Goal: Task Accomplishment & Management: Complete application form

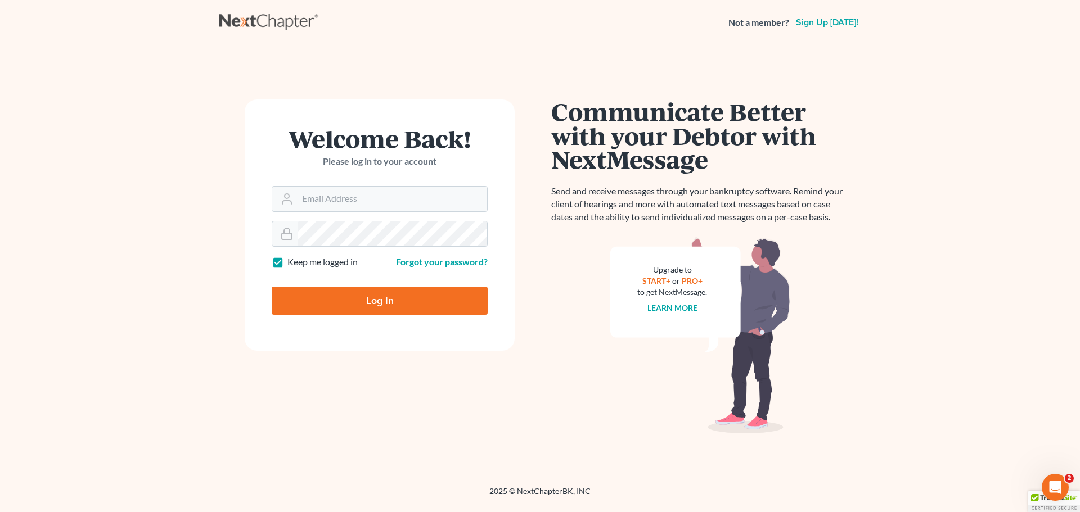
type input "[PERSON_NAME][EMAIL_ADDRESS][DOMAIN_NAME]"
click at [355, 298] on input "Log In" at bounding box center [380, 301] width 216 height 28
type input "Thinking..."
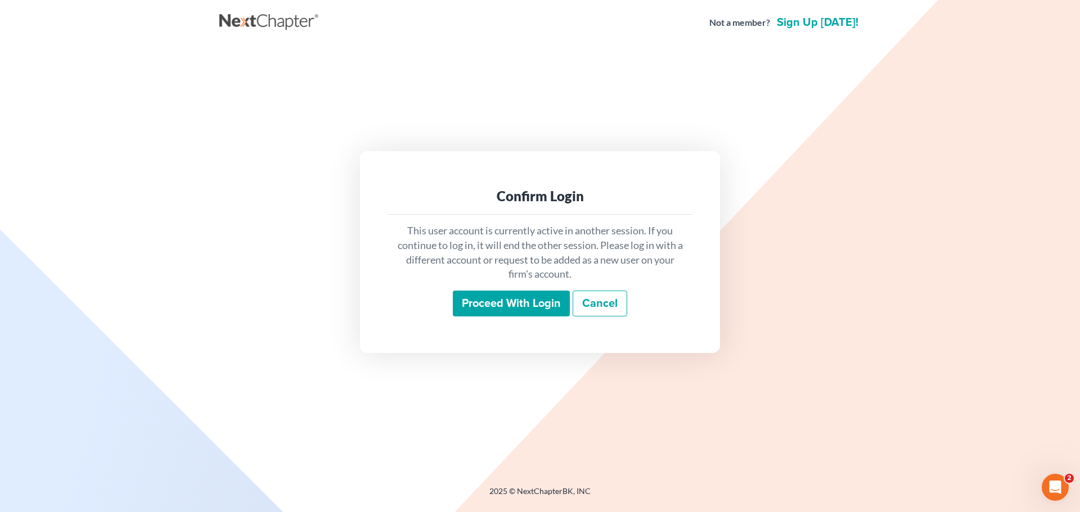
click at [479, 298] on input "Proceed with login" at bounding box center [511, 304] width 117 height 26
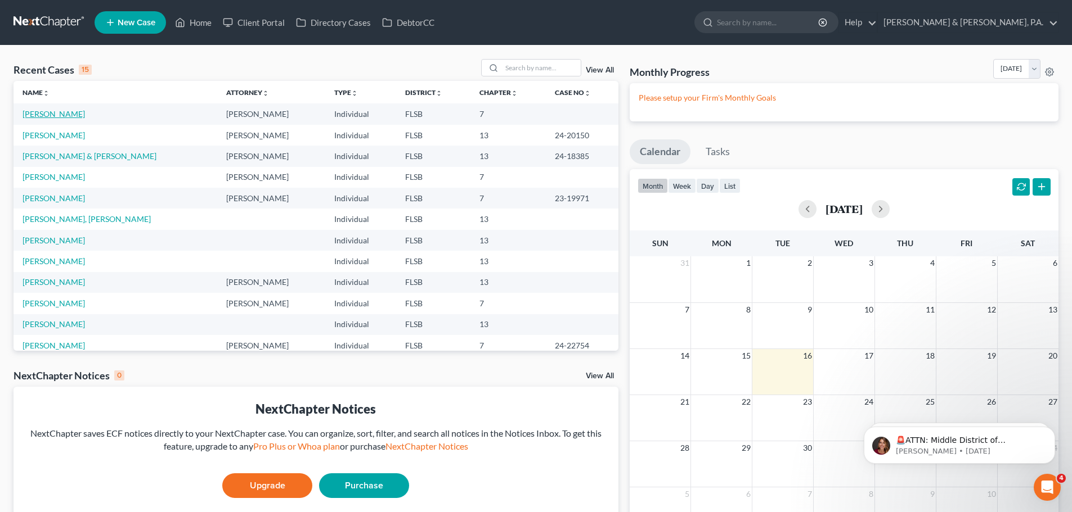
click at [57, 112] on link "[PERSON_NAME]" at bounding box center [53, 114] width 62 height 10
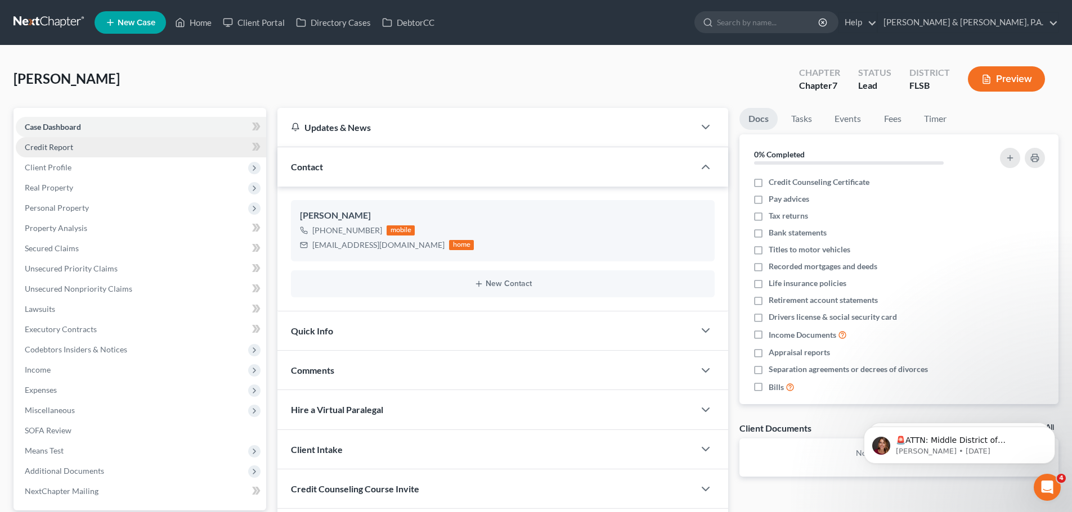
click at [56, 149] on span "Credit Report" at bounding box center [49, 147] width 48 height 10
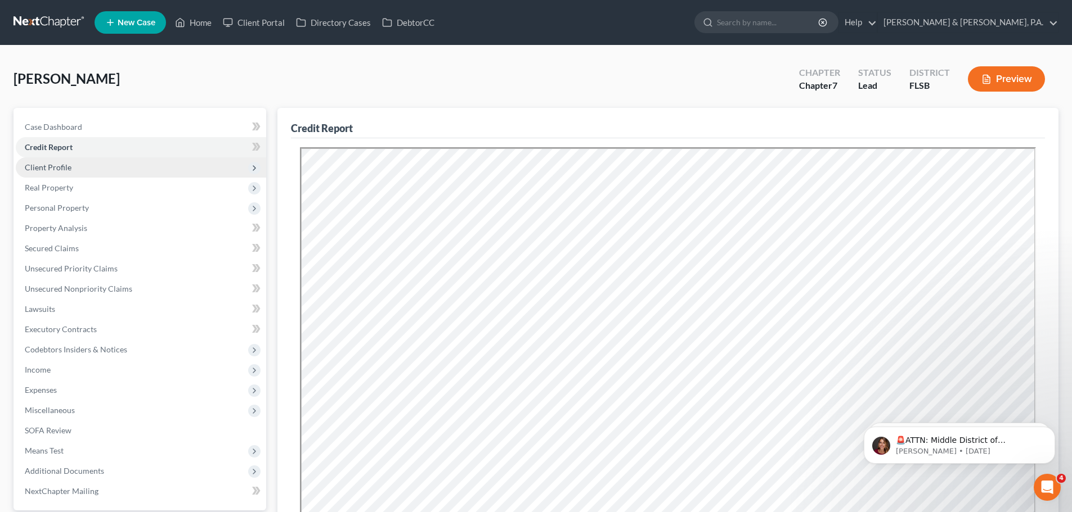
click at [43, 168] on span "Client Profile" at bounding box center [48, 168] width 47 height 10
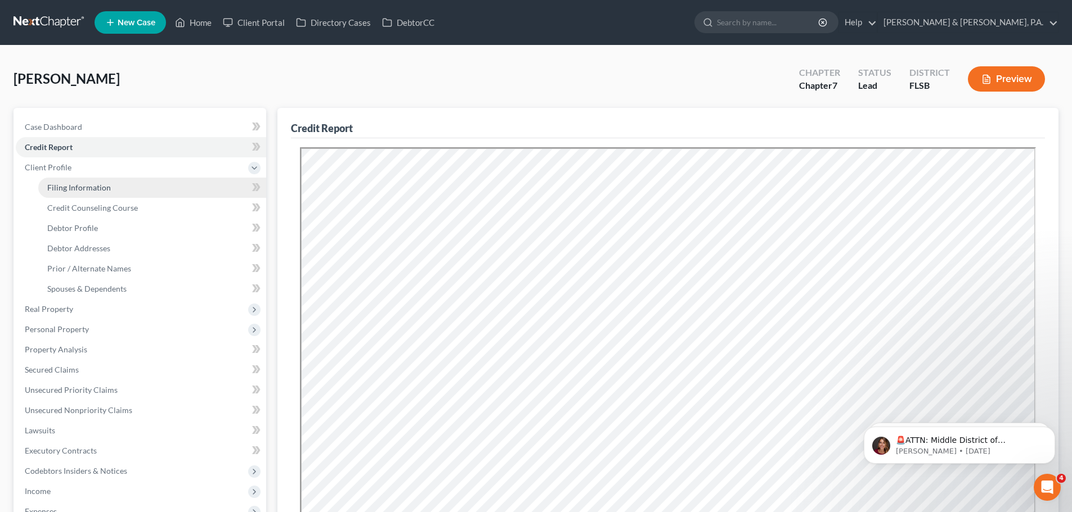
click at [64, 191] on span "Filing Information" at bounding box center [79, 188] width 64 height 10
select select "1"
select select "0"
select select "9"
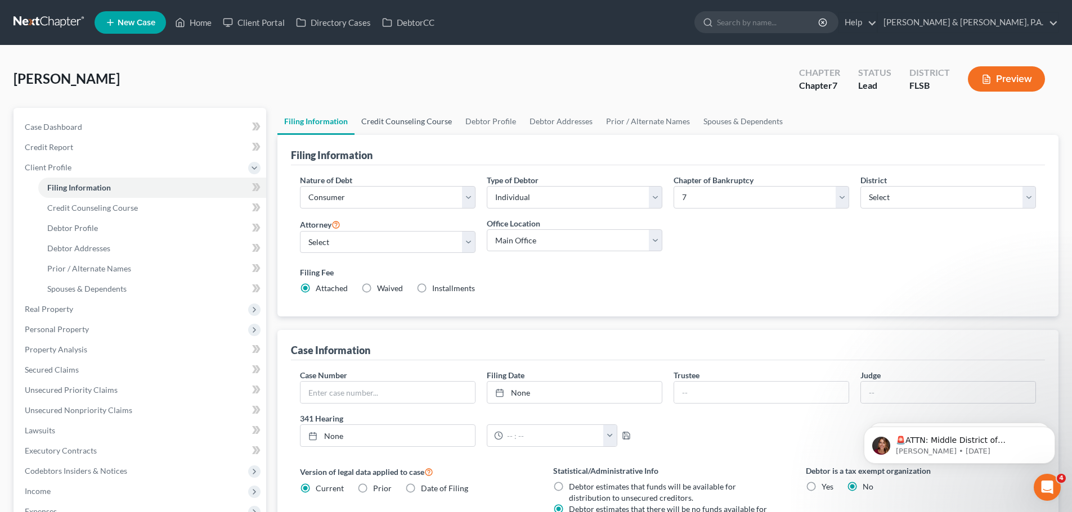
click at [394, 119] on link "Credit Counseling Course" at bounding box center [406, 121] width 104 height 27
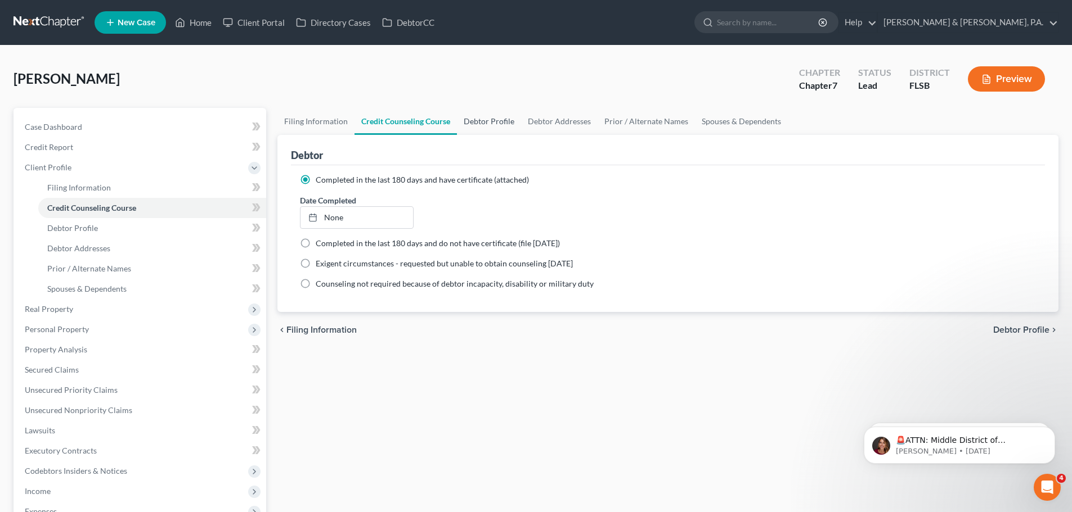
click at [492, 124] on link "Debtor Profile" at bounding box center [489, 121] width 64 height 27
select select "0"
select select "1"
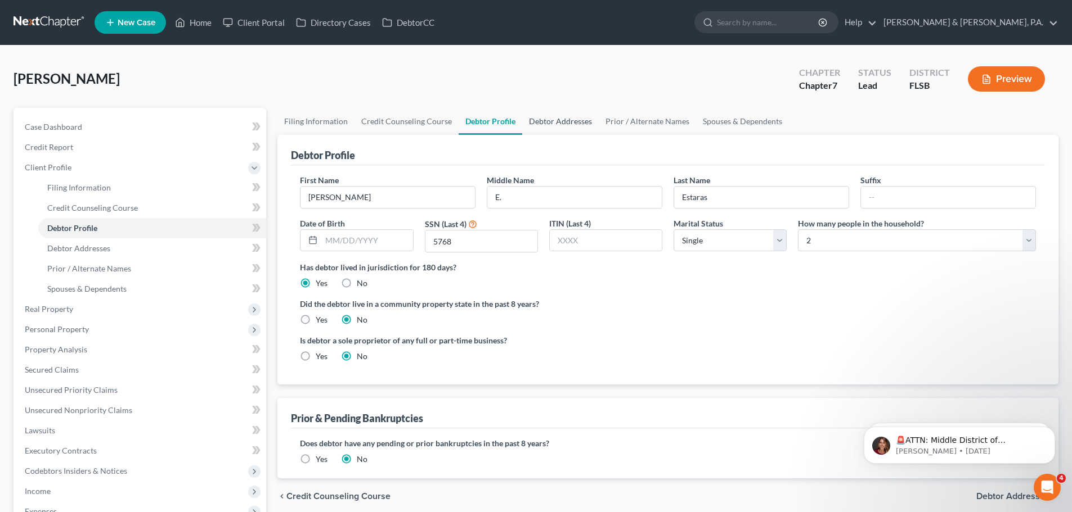
click at [556, 121] on link "Debtor Addresses" at bounding box center [560, 121] width 76 height 27
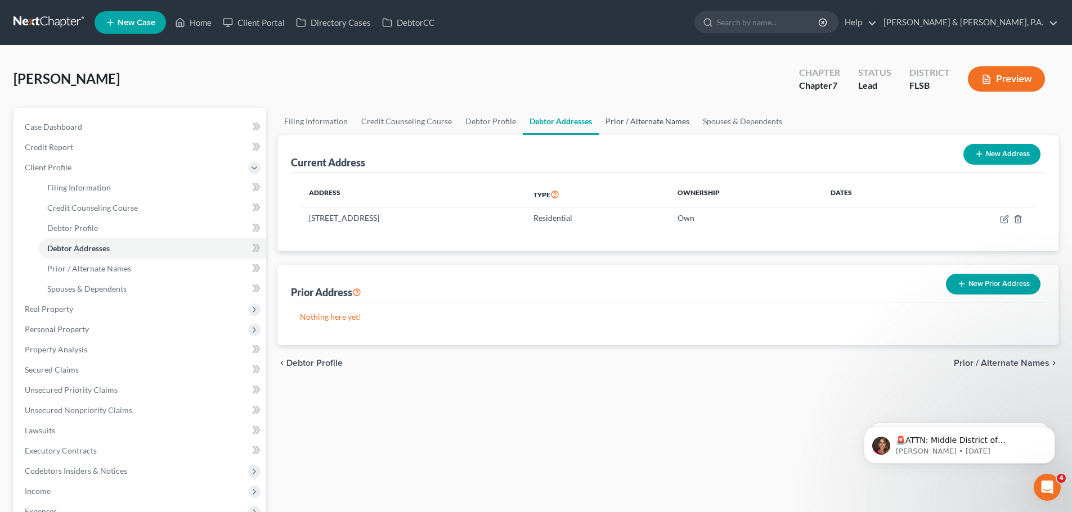
click at [637, 122] on link "Prior / Alternate Names" at bounding box center [646, 121] width 97 height 27
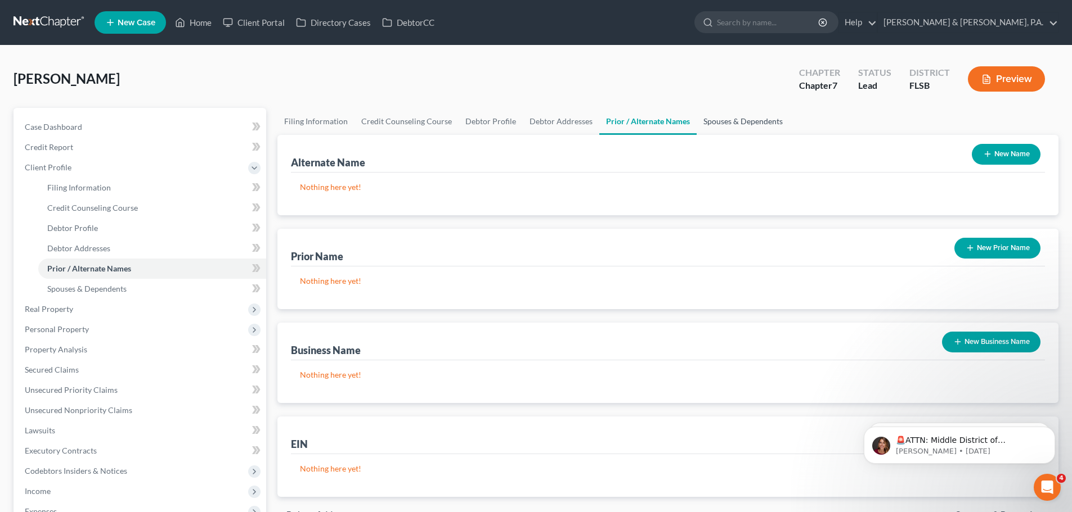
click at [717, 121] on link "Spouses & Dependents" at bounding box center [742, 121] width 93 height 27
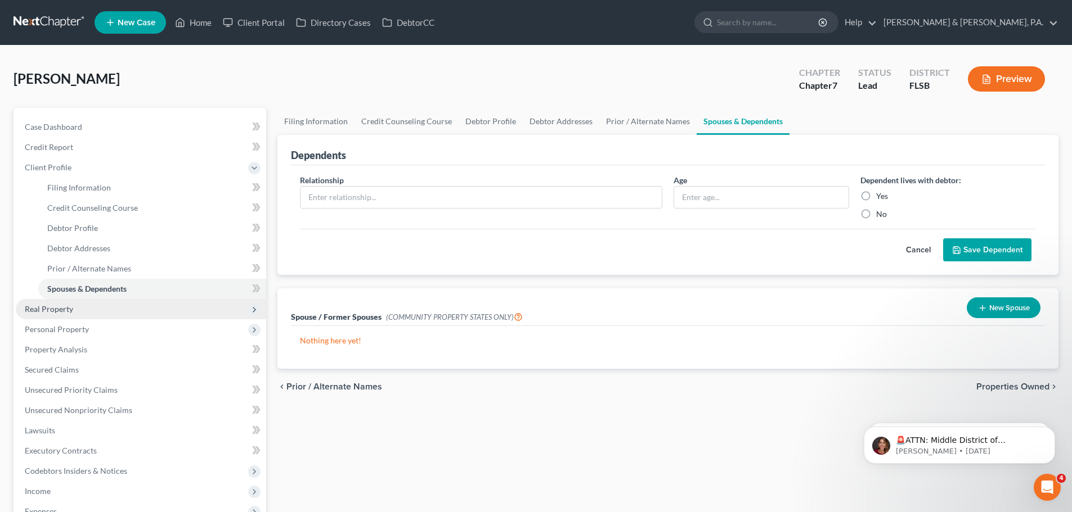
click at [64, 311] on span "Real Property" at bounding box center [49, 309] width 48 height 10
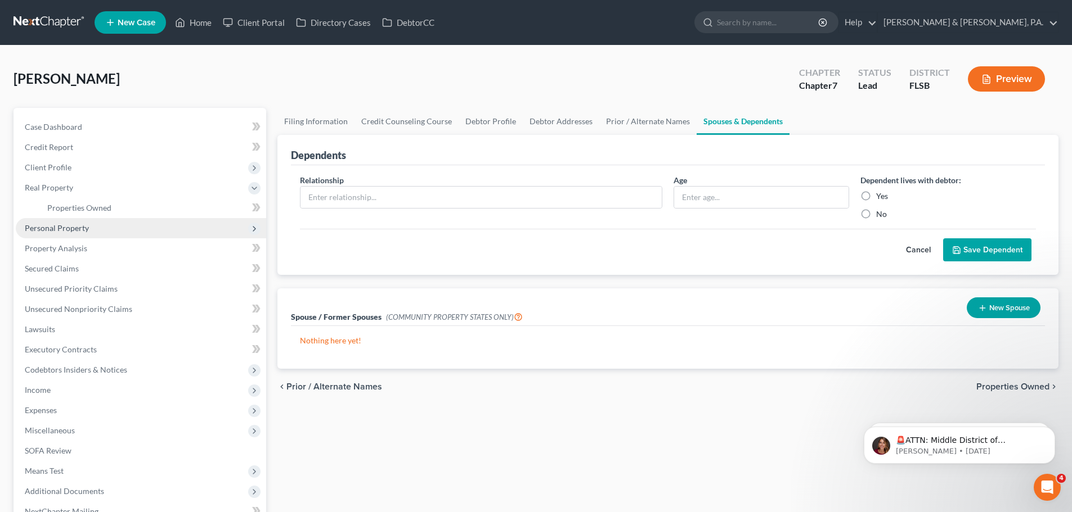
click at [82, 227] on span "Personal Property" at bounding box center [57, 228] width 64 height 10
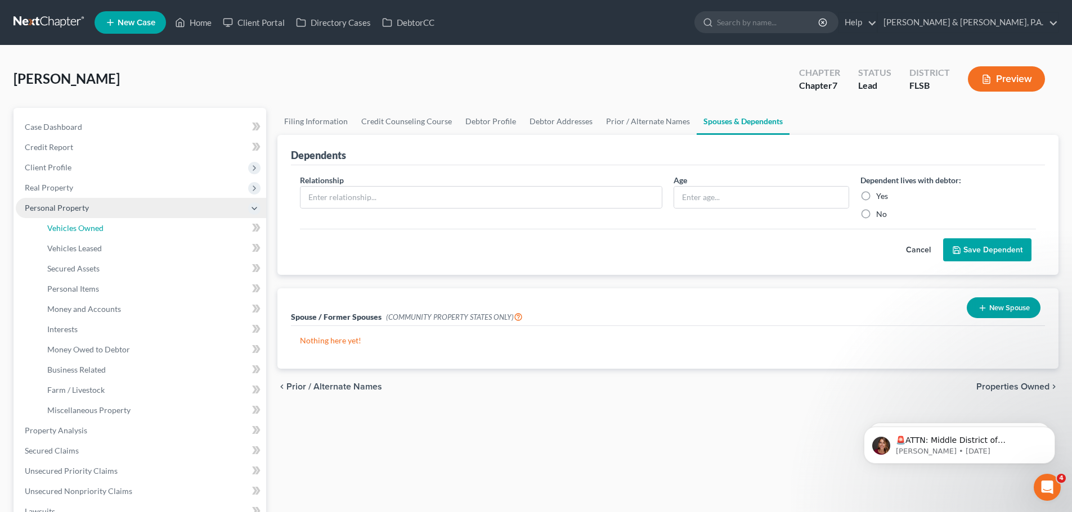
click at [82, 227] on span "Vehicles Owned" at bounding box center [75, 228] width 56 height 10
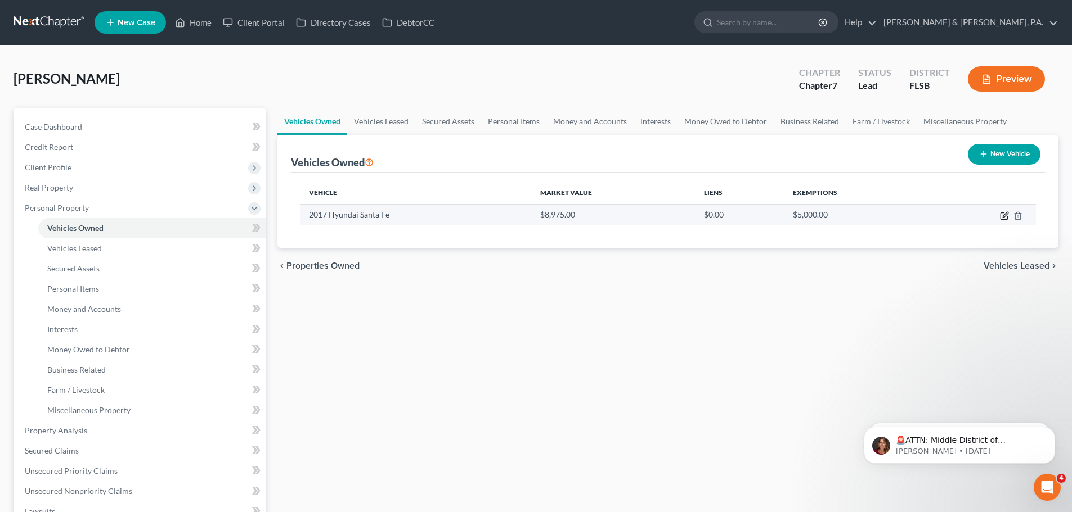
click at [1002, 213] on icon "button" at bounding box center [1003, 216] width 7 height 7
select select "0"
select select "9"
select select "2"
select select "0"
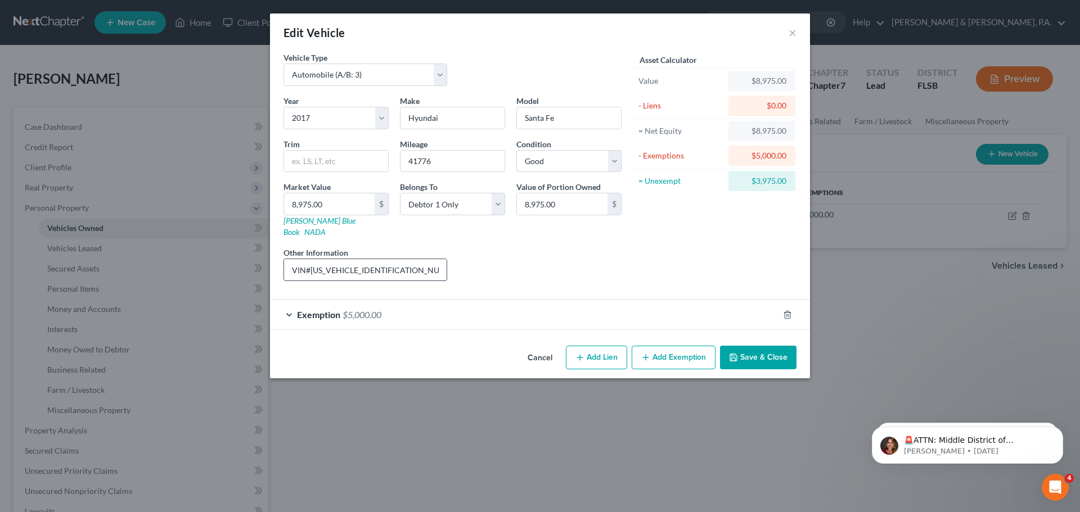
drag, startPoint x: 290, startPoint y: 258, endPoint x: 399, endPoint y: 258, distance: 109.1
click at [399, 259] on input "VIN#5NMZT3LBXHH011144" at bounding box center [365, 269] width 163 height 21
click at [791, 30] on button "×" at bounding box center [793, 32] width 8 height 13
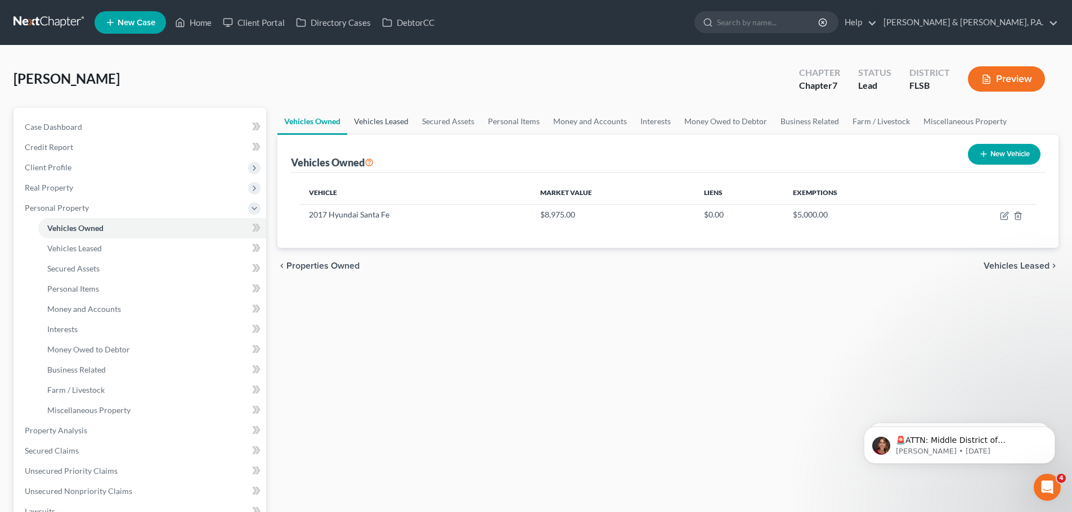
click at [384, 120] on link "Vehicles Leased" at bounding box center [381, 121] width 68 height 27
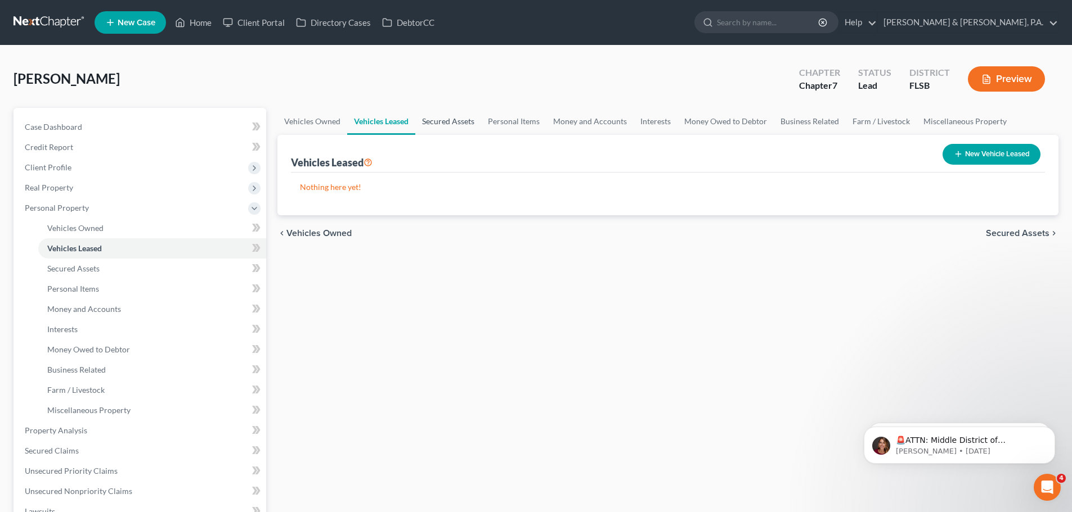
click at [453, 116] on link "Secured Assets" at bounding box center [448, 121] width 66 height 27
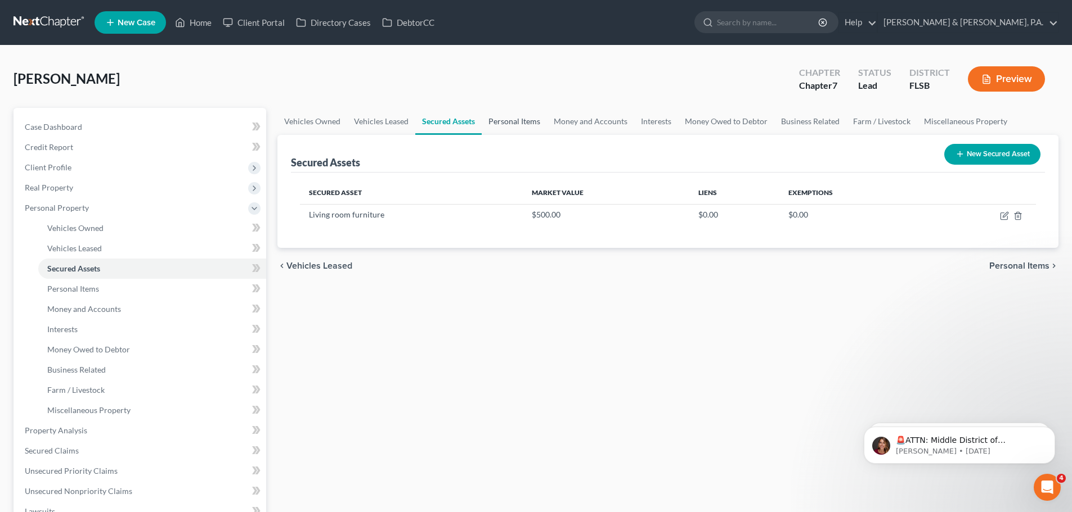
click at [516, 123] on link "Personal Items" at bounding box center [513, 121] width 65 height 27
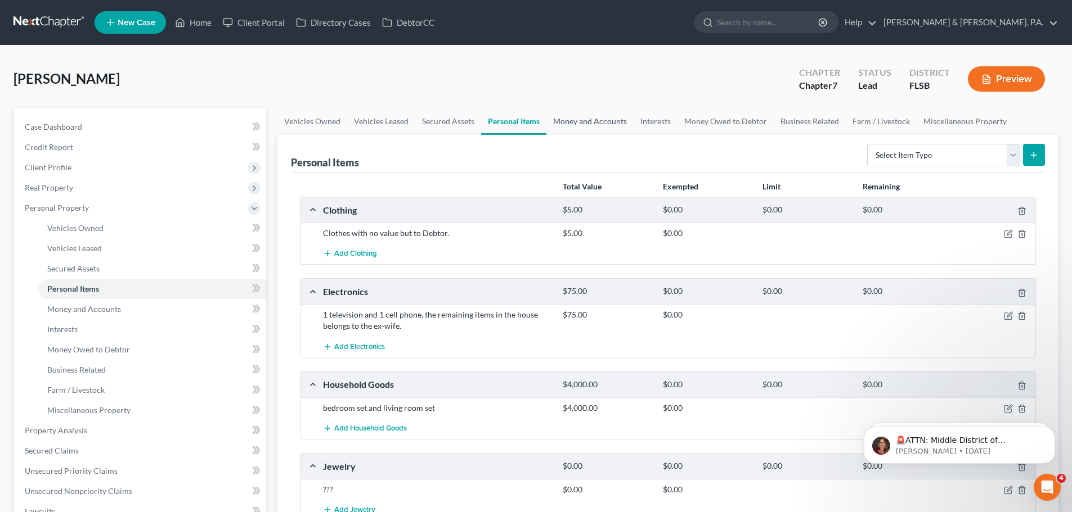
click at [592, 121] on link "Money and Accounts" at bounding box center [589, 121] width 87 height 27
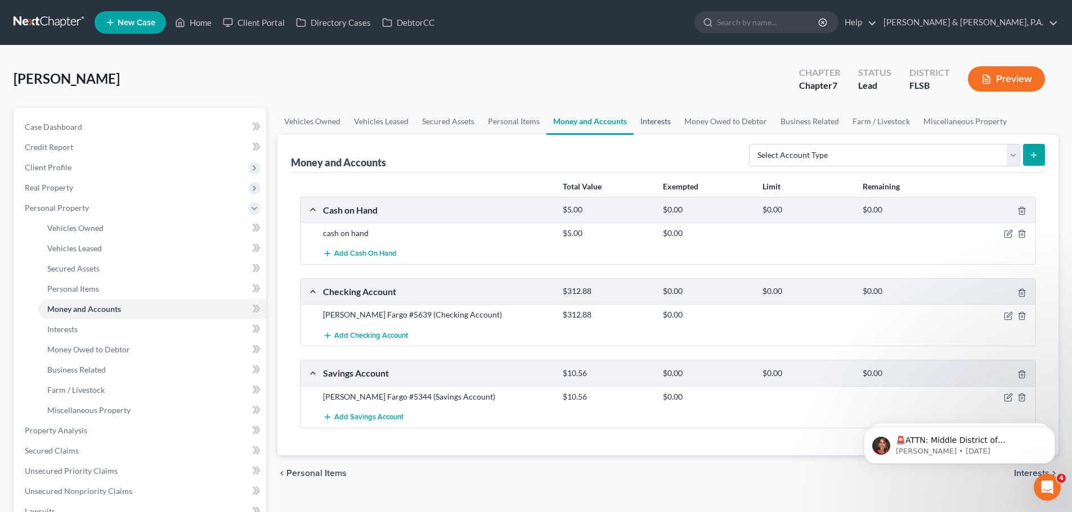
click at [650, 119] on link "Interests" at bounding box center [655, 121] width 44 height 27
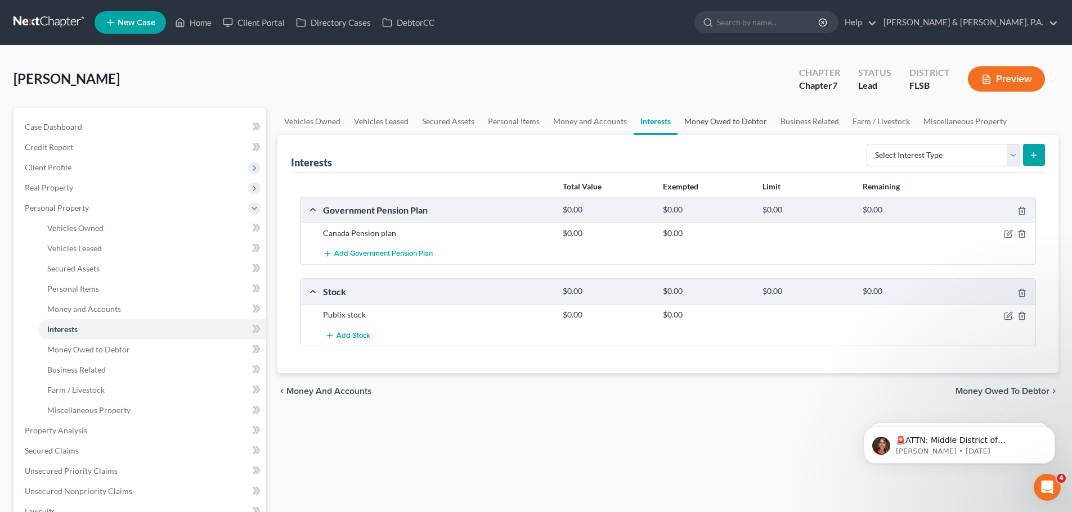
click at [723, 120] on link "Money Owed to Debtor" at bounding box center [725, 121] width 96 height 27
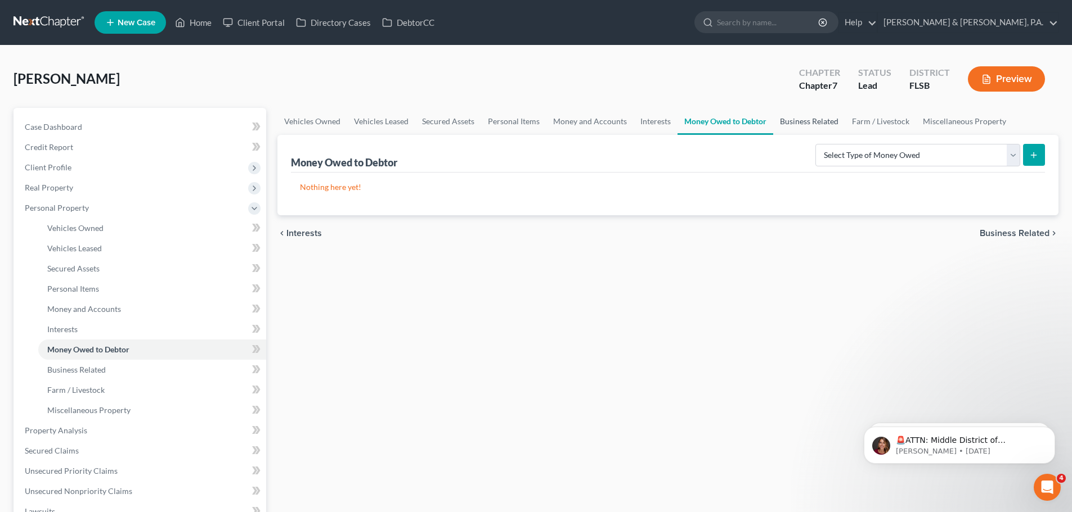
click at [807, 121] on link "Business Related" at bounding box center [809, 121] width 72 height 27
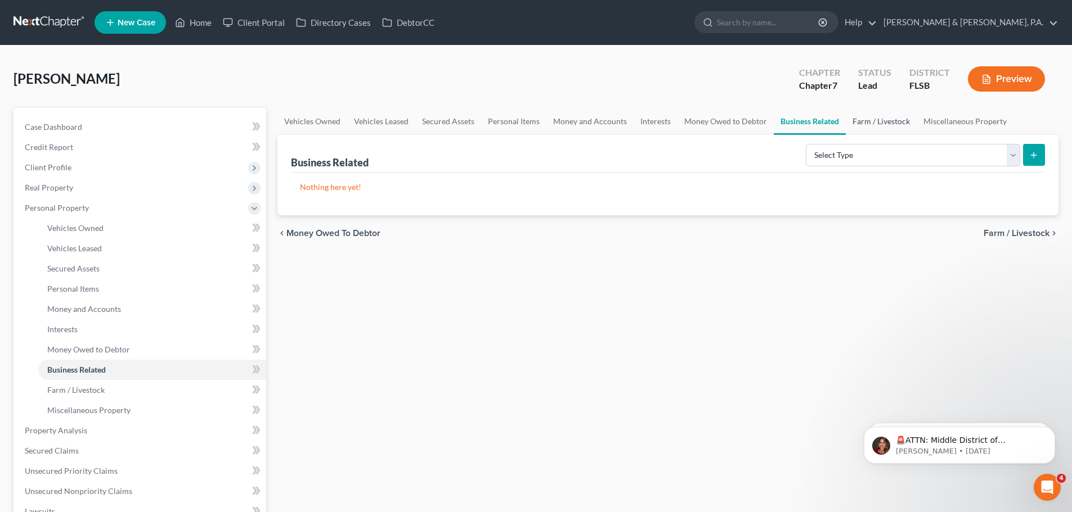
click at [874, 122] on link "Farm / Livestock" at bounding box center [880, 121] width 71 height 27
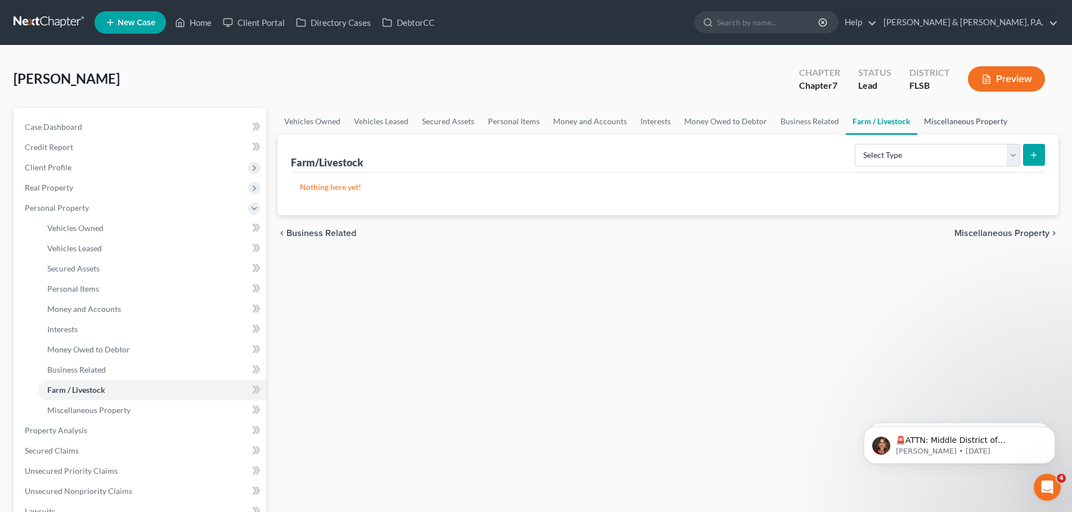
click at [935, 123] on link "Miscellaneous Property" at bounding box center [965, 121] width 97 height 27
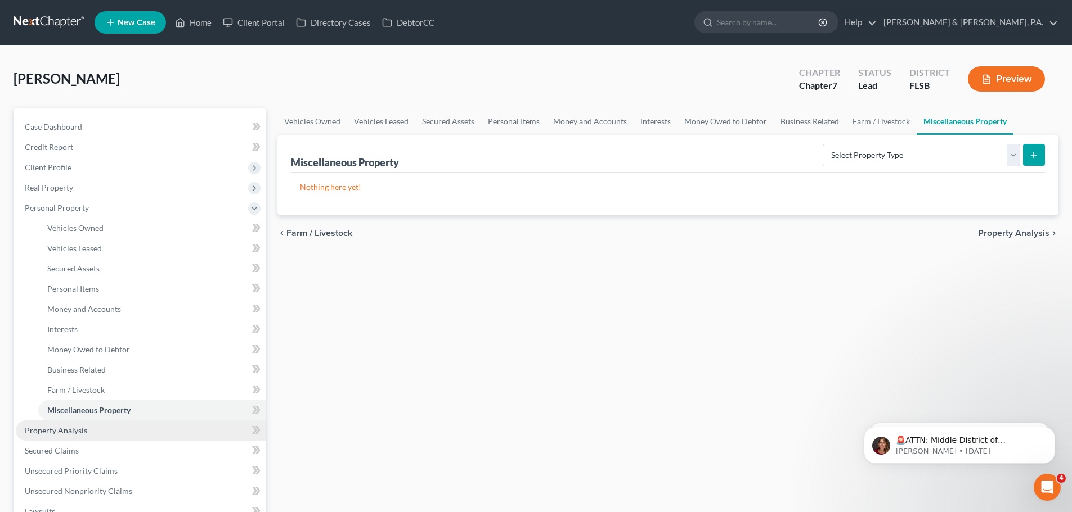
click at [73, 431] on span "Property Analysis" at bounding box center [56, 431] width 62 height 10
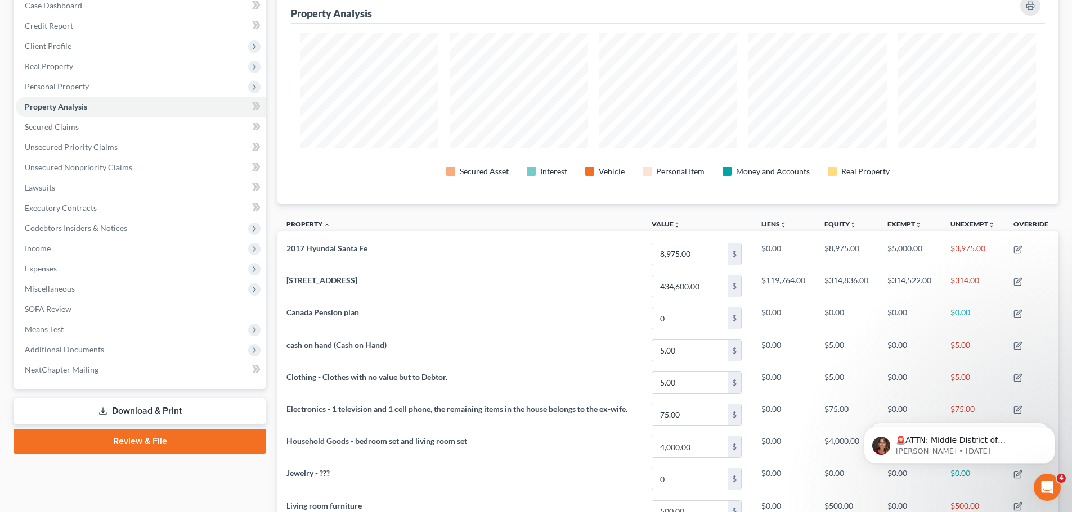
scroll to position [56, 0]
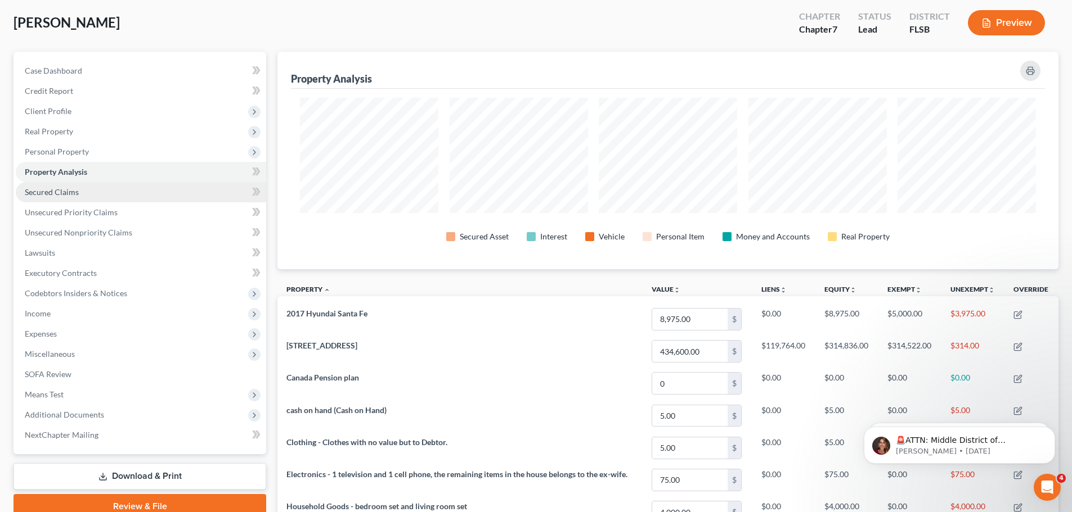
click at [69, 190] on span "Secured Claims" at bounding box center [52, 192] width 54 height 10
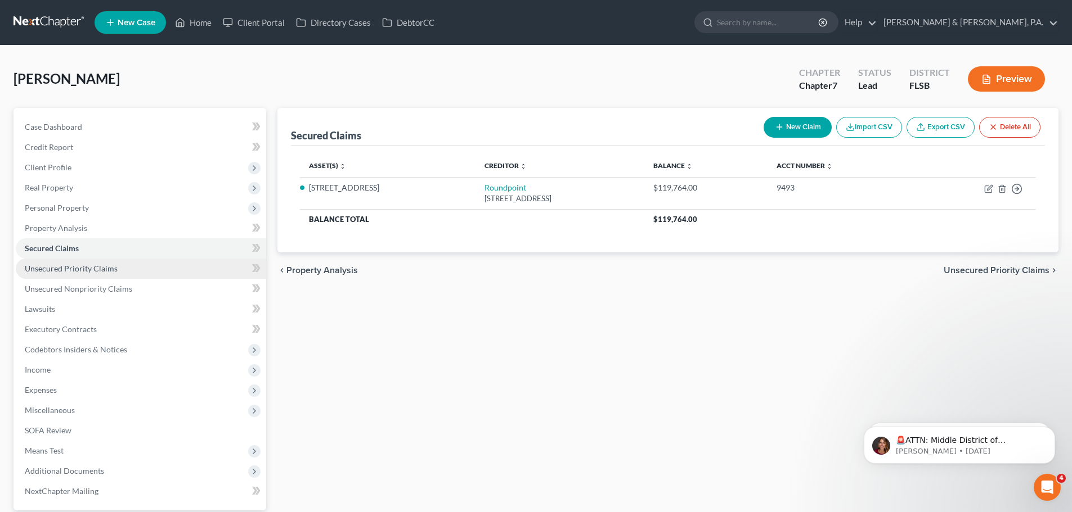
click at [76, 266] on span "Unsecured Priority Claims" at bounding box center [71, 269] width 93 height 10
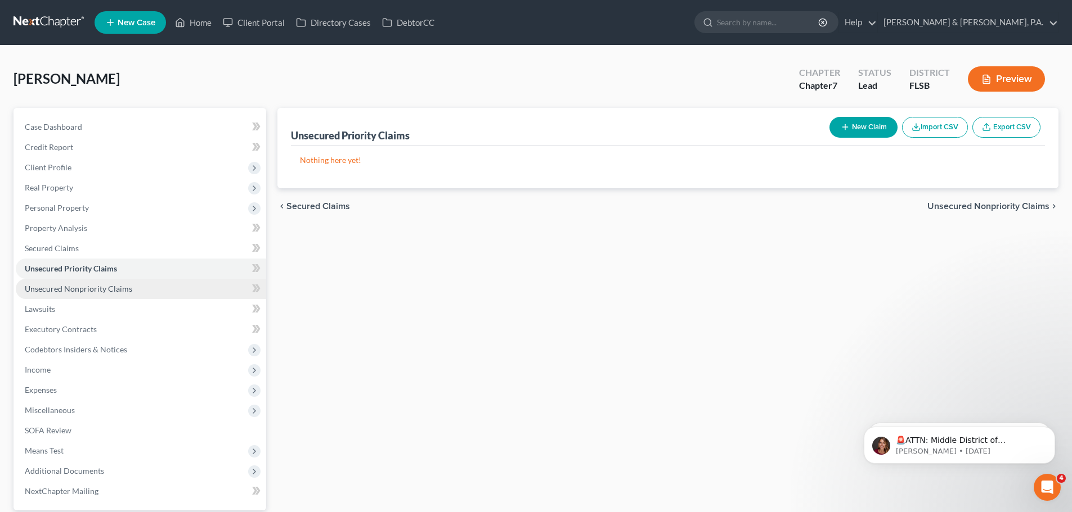
click at [72, 286] on span "Unsecured Nonpriority Claims" at bounding box center [78, 289] width 107 height 10
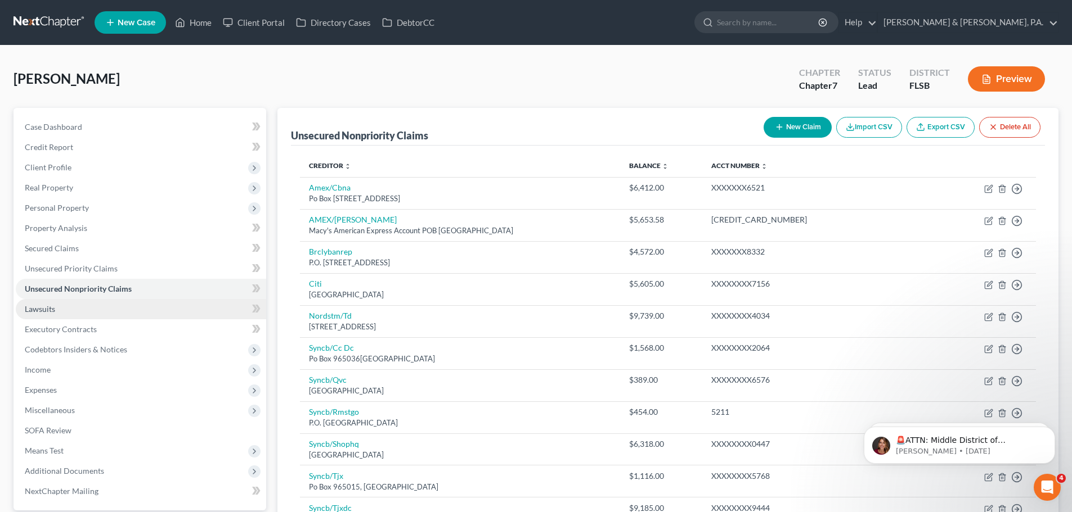
click at [51, 306] on span "Lawsuits" at bounding box center [40, 309] width 30 height 10
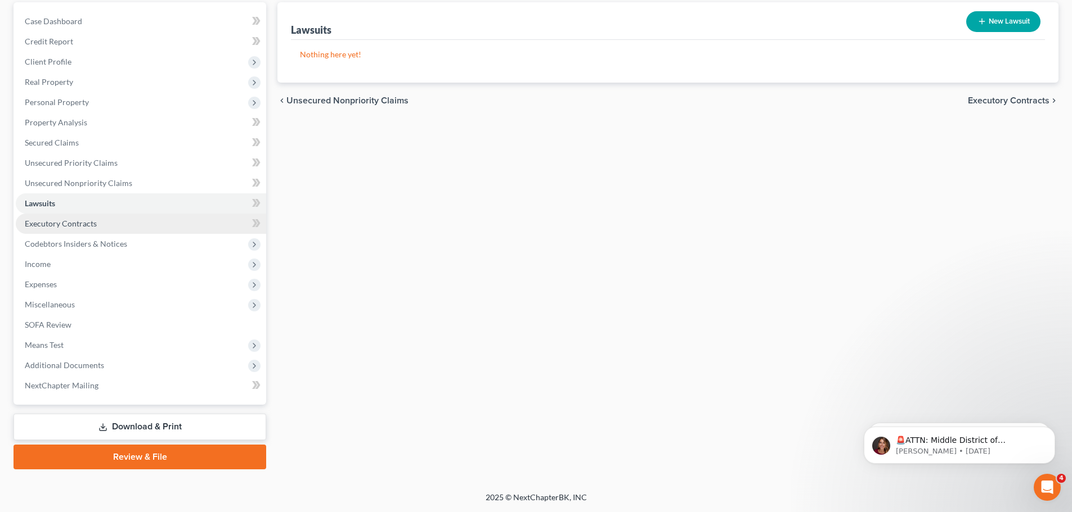
click at [60, 224] on span "Executory Contracts" at bounding box center [61, 224] width 72 height 10
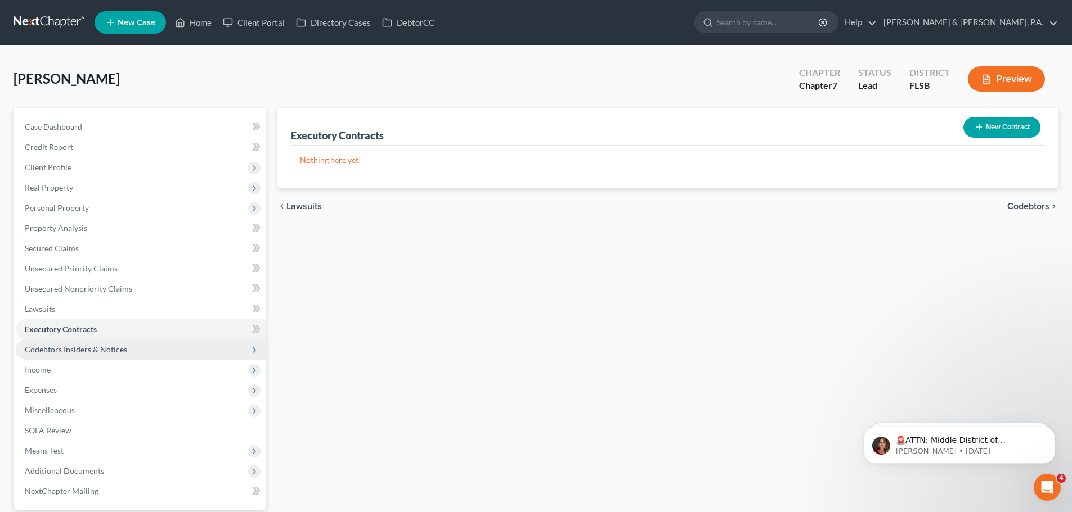
click at [100, 348] on span "Codebtors Insiders & Notices" at bounding box center [76, 350] width 102 height 10
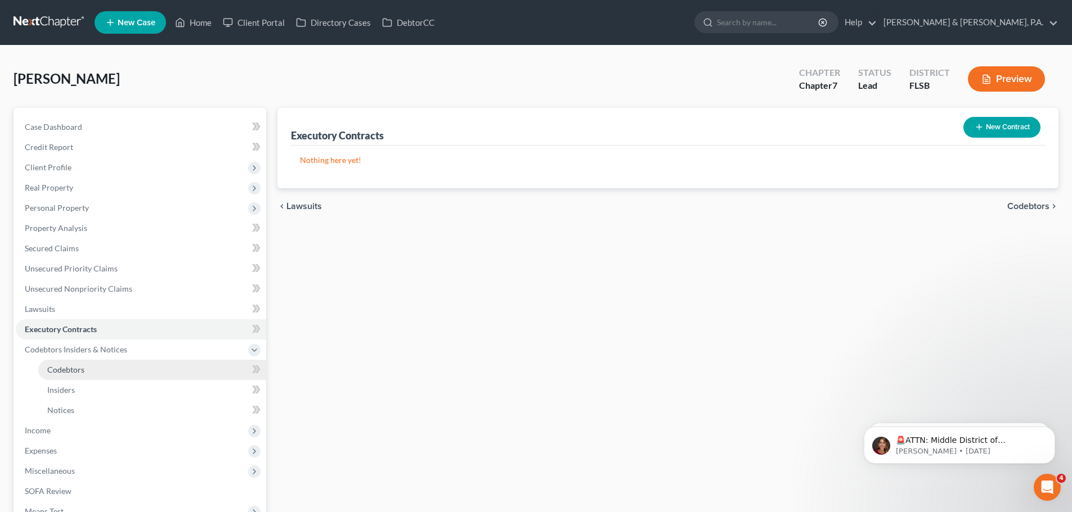
click at [73, 368] on span "Codebtors" at bounding box center [65, 370] width 37 height 10
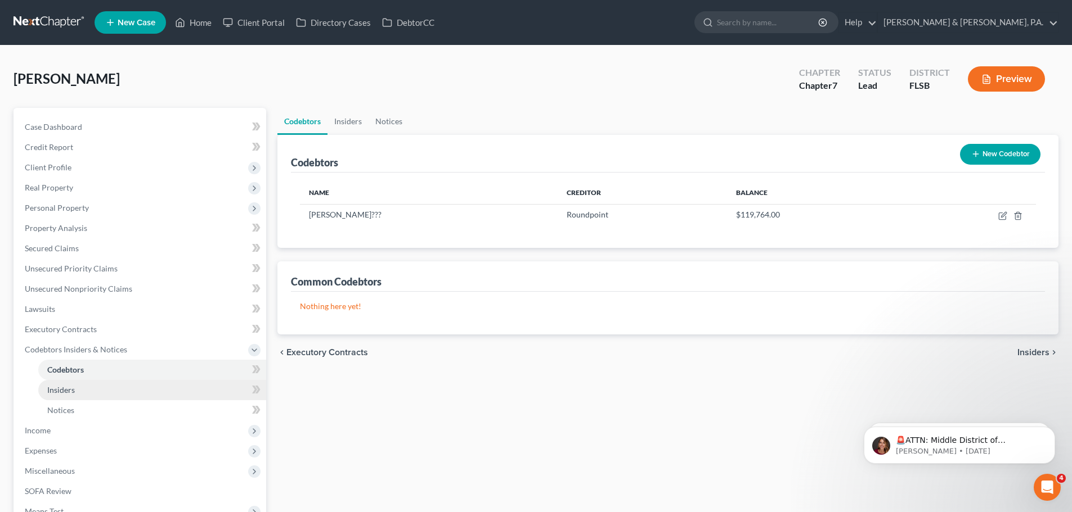
click at [74, 389] on span "Insiders" at bounding box center [61, 390] width 28 height 10
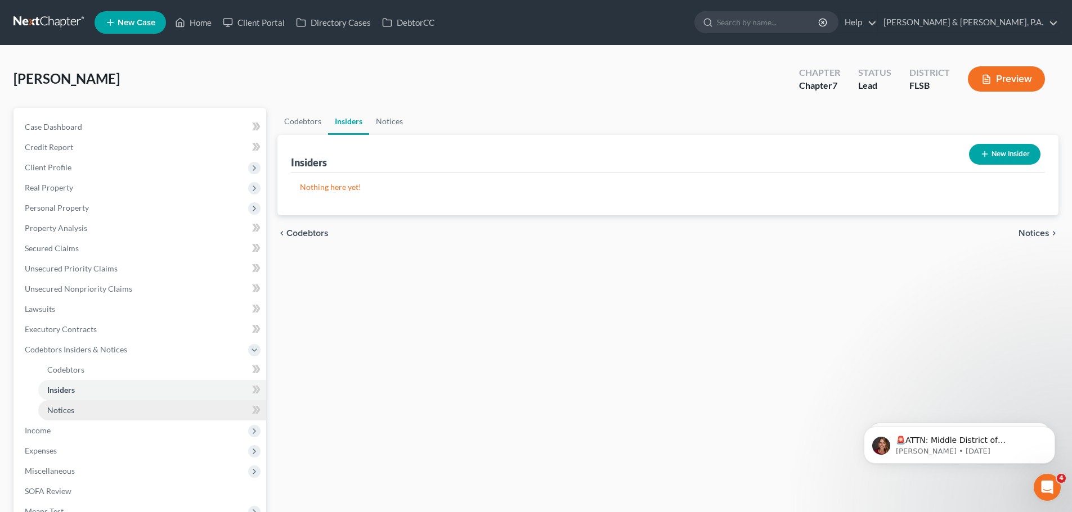
click at [69, 408] on span "Notices" at bounding box center [60, 411] width 27 height 10
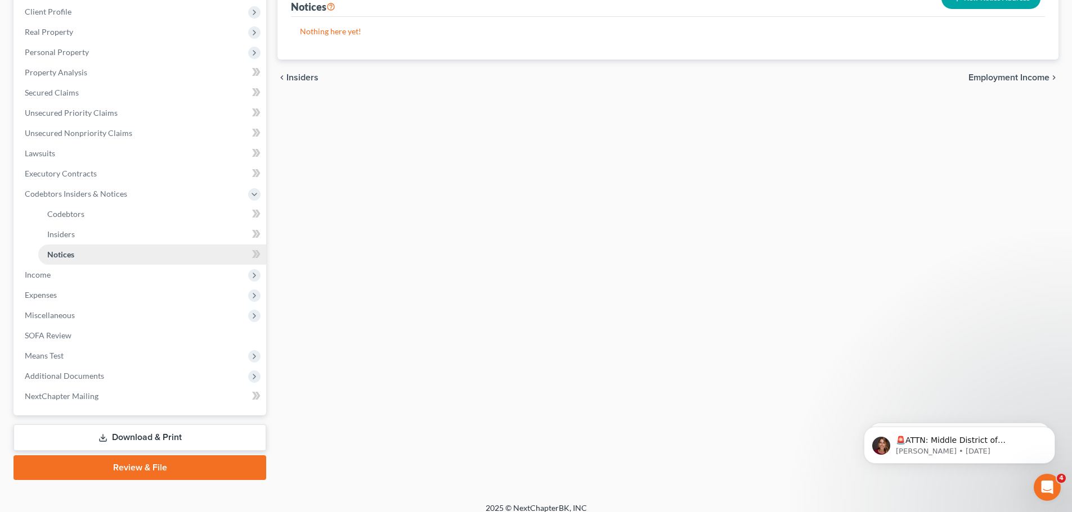
scroll to position [166, 0]
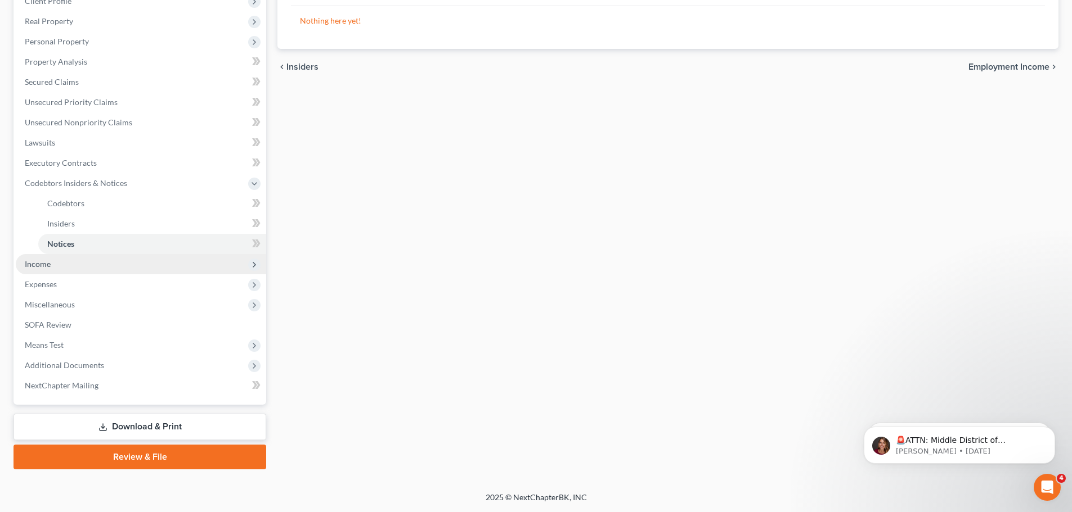
click at [40, 263] on span "Income" at bounding box center [38, 264] width 26 height 10
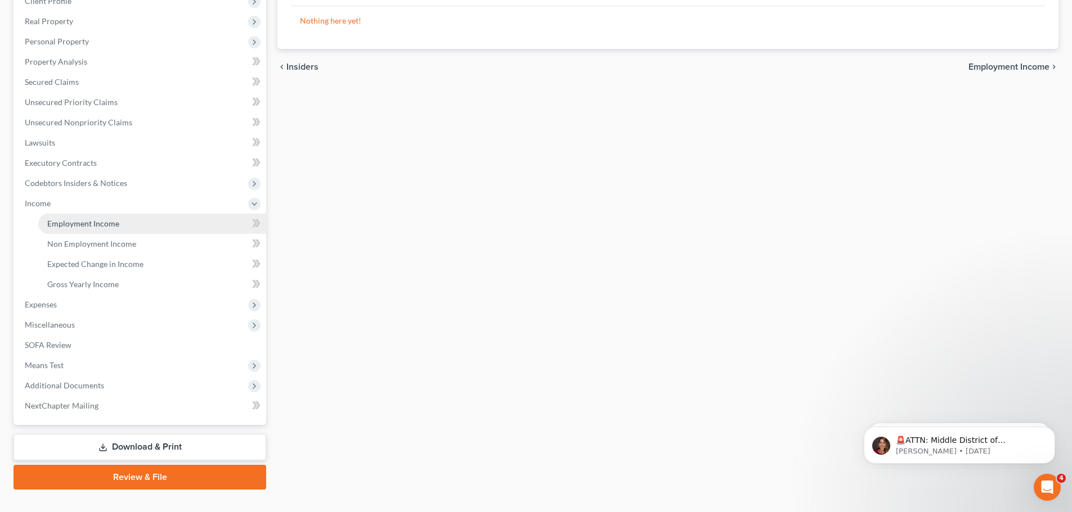
click at [71, 225] on span "Employment Income" at bounding box center [83, 224] width 72 height 10
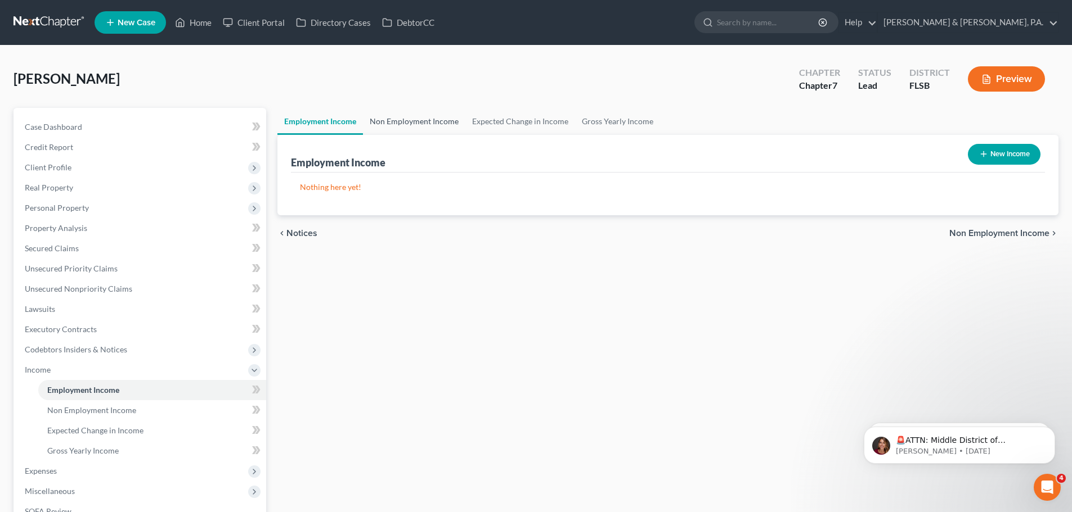
click at [416, 123] on link "Non Employment Income" at bounding box center [414, 121] width 102 height 27
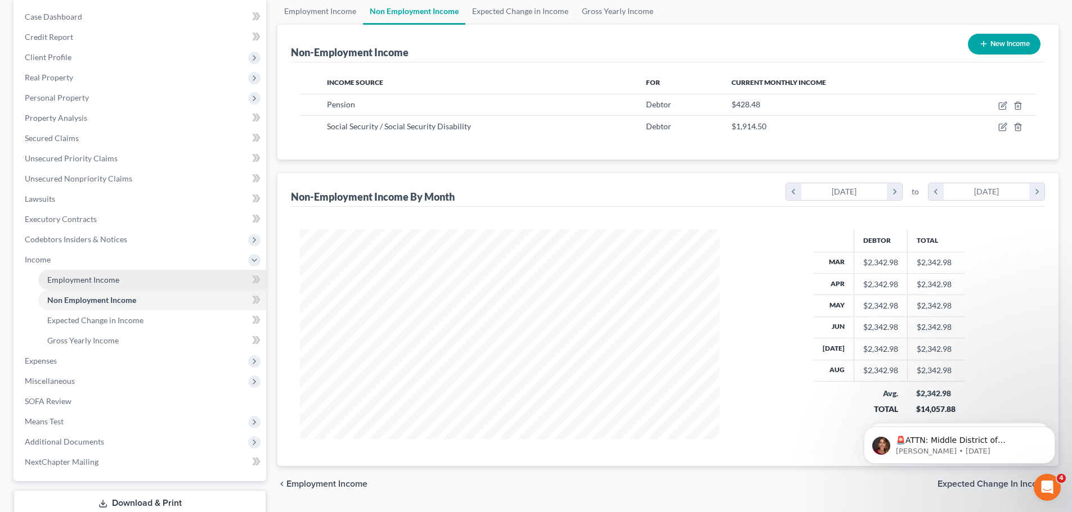
scroll to position [112, 0]
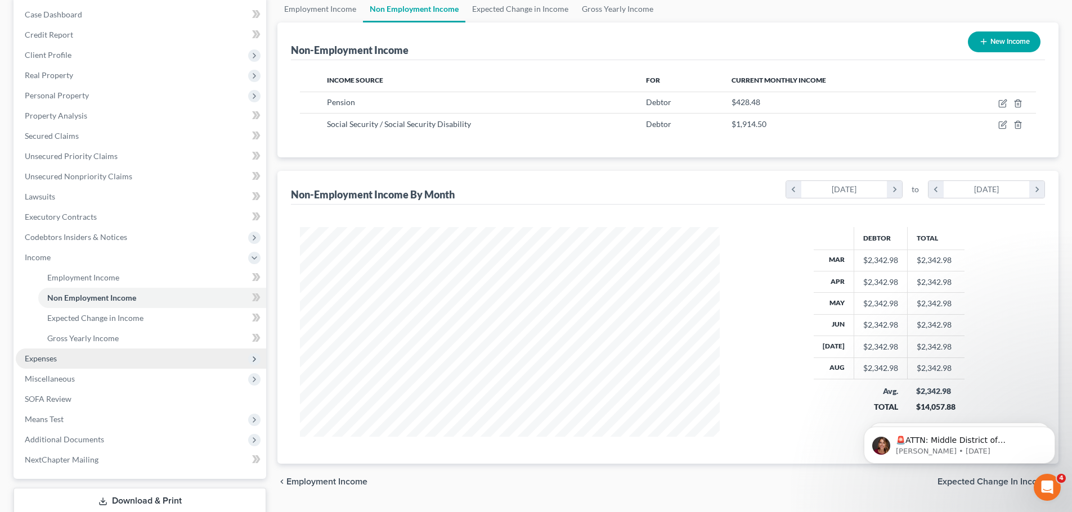
click at [43, 357] on span "Expenses" at bounding box center [41, 359] width 32 height 10
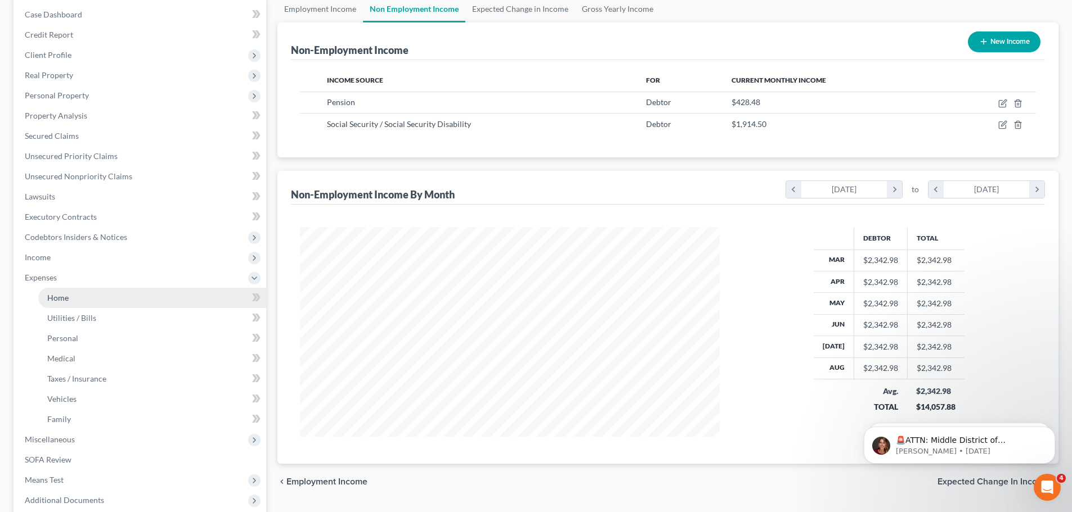
click at [67, 301] on span "Home" at bounding box center [57, 298] width 21 height 10
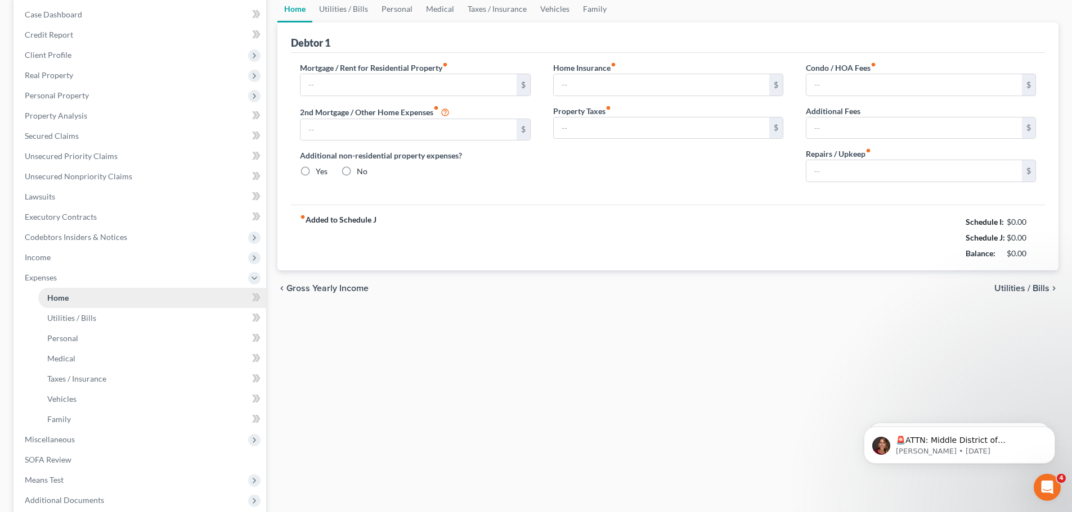
scroll to position [16, 0]
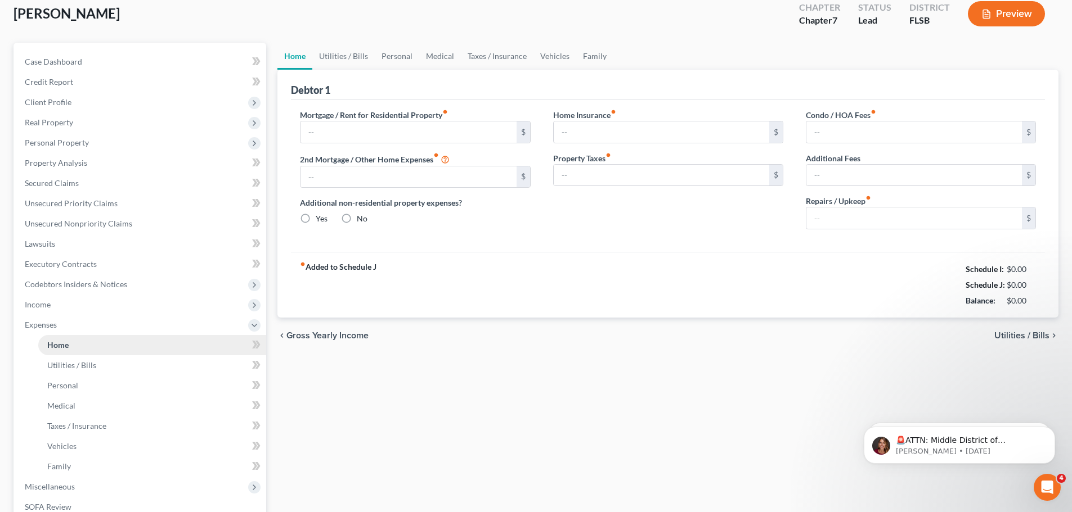
type input "0.00"
radio input "true"
type input "0.00"
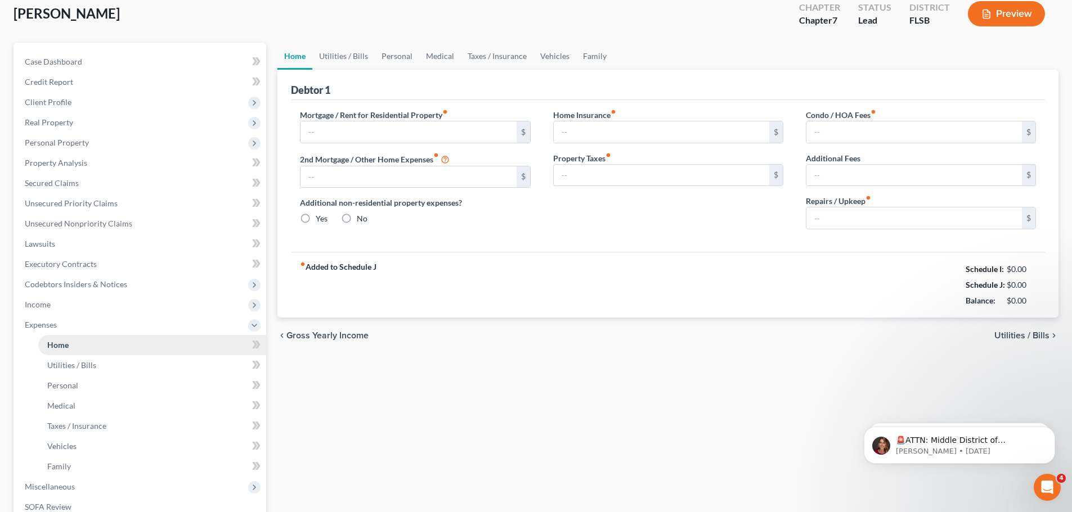
type input "0.00"
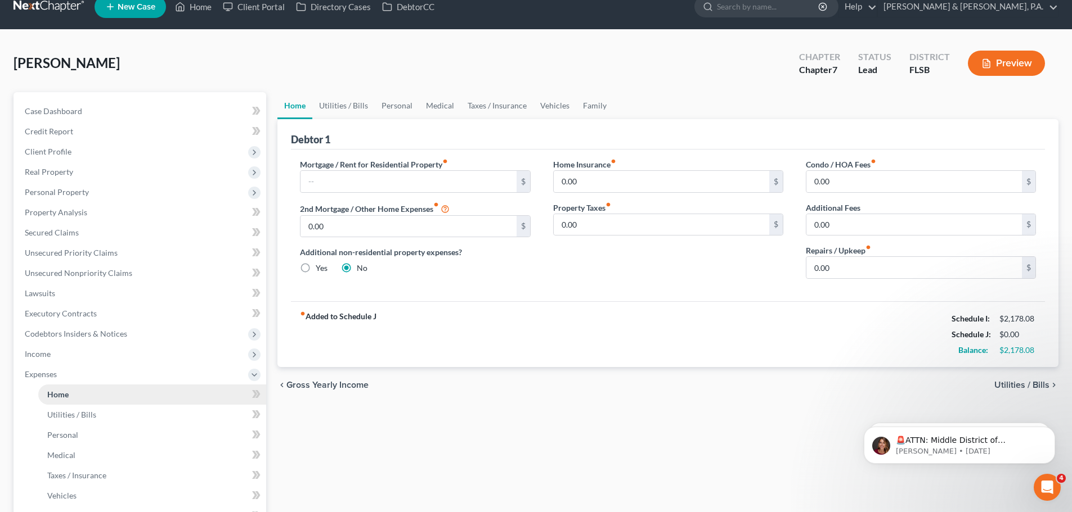
scroll to position [0, 0]
